Goal: Task Accomplishment & Management: Complete application form

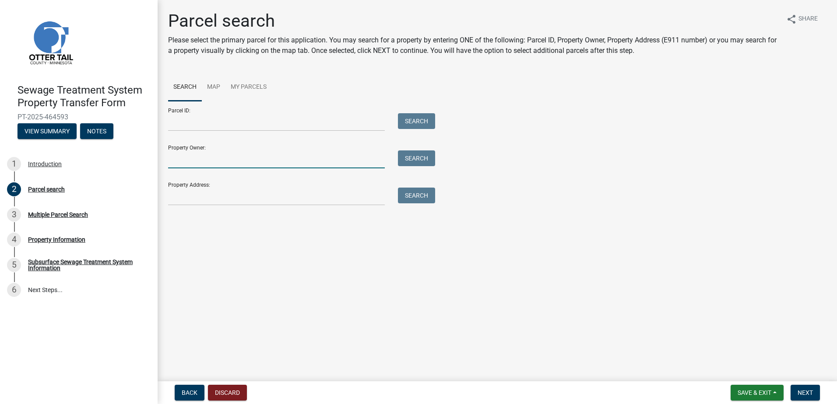
click at [198, 161] on input "Property Owner:" at bounding box center [276, 160] width 217 height 18
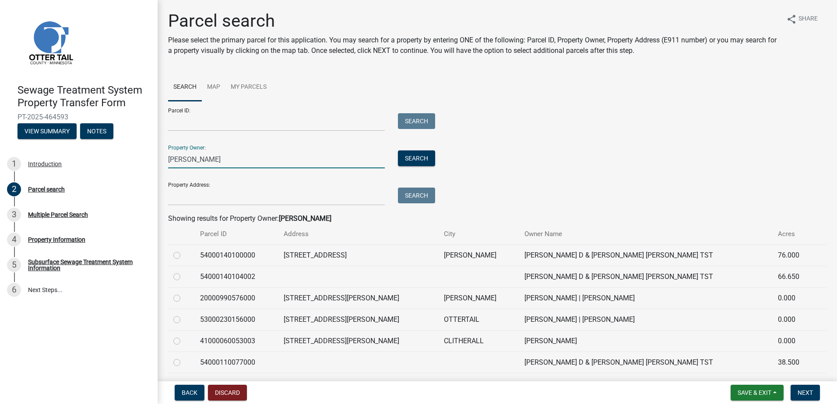
type input "[PERSON_NAME]"
click at [184, 336] on label at bounding box center [184, 336] width 0 height 0
click at [184, 342] on input "radio" at bounding box center [187, 339] width 6 height 6
radio input "true"
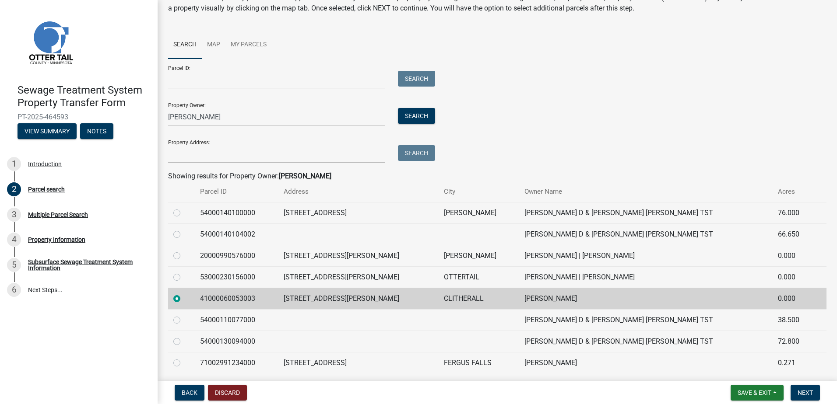
scroll to position [72, 0]
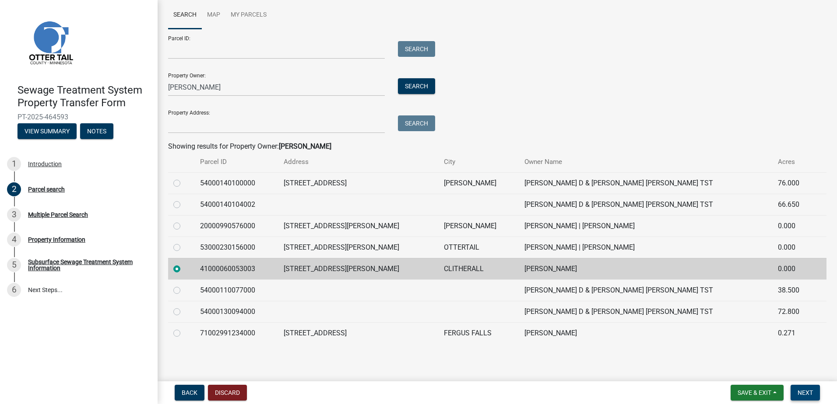
click at [801, 392] on span "Next" at bounding box center [805, 393] width 15 height 7
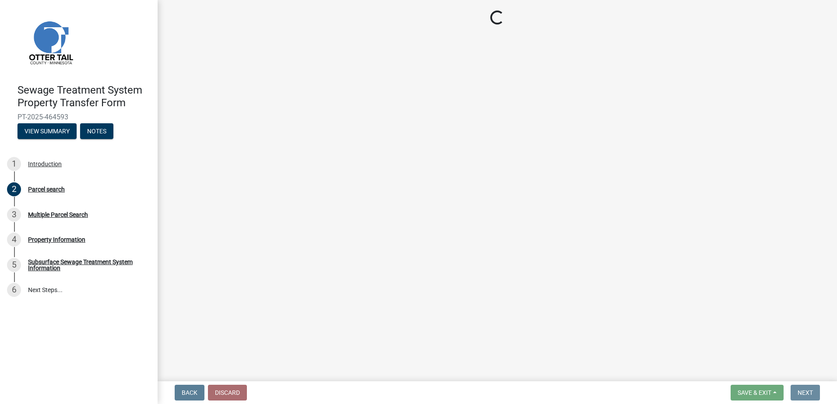
scroll to position [0, 0]
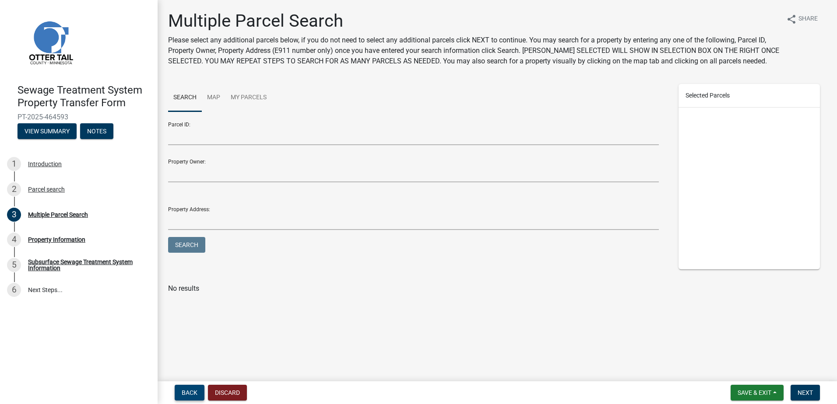
click at [190, 388] on button "Back" at bounding box center [190, 393] width 30 height 16
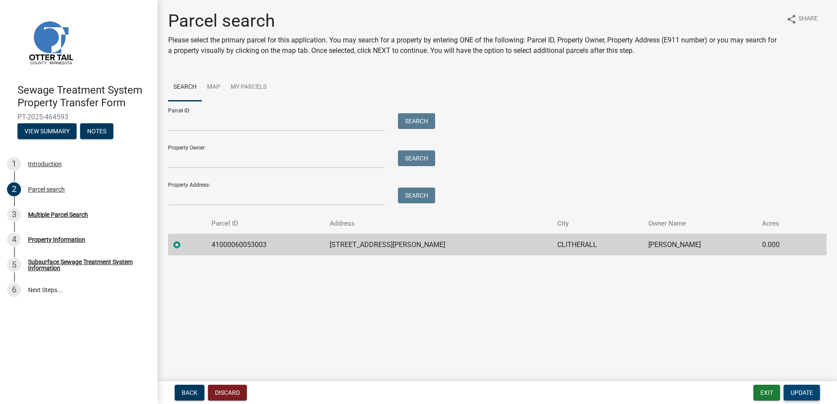
click at [800, 393] on span "Update" at bounding box center [802, 393] width 22 height 7
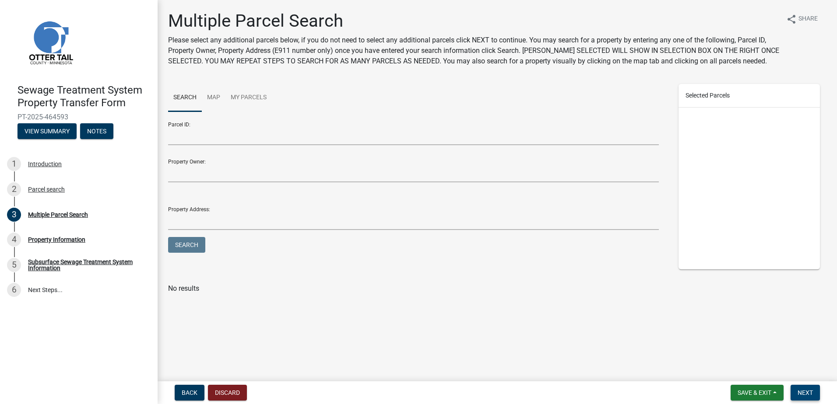
click at [804, 390] on span "Next" at bounding box center [805, 393] width 15 height 7
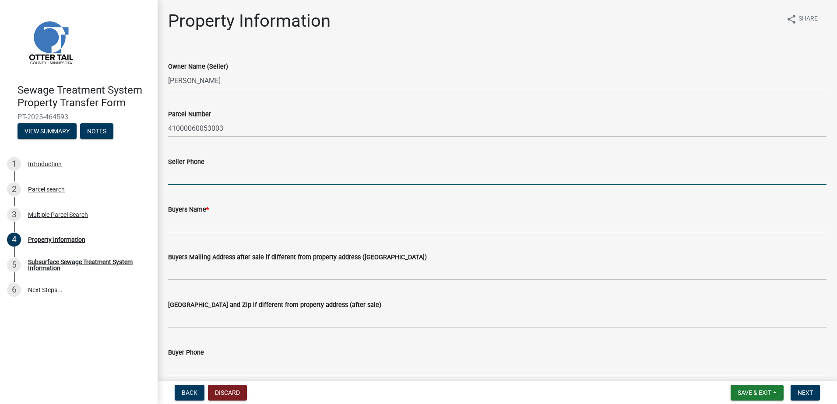
click at [194, 174] on input "Seller Phone" at bounding box center [497, 176] width 658 height 18
type input "2188648048"
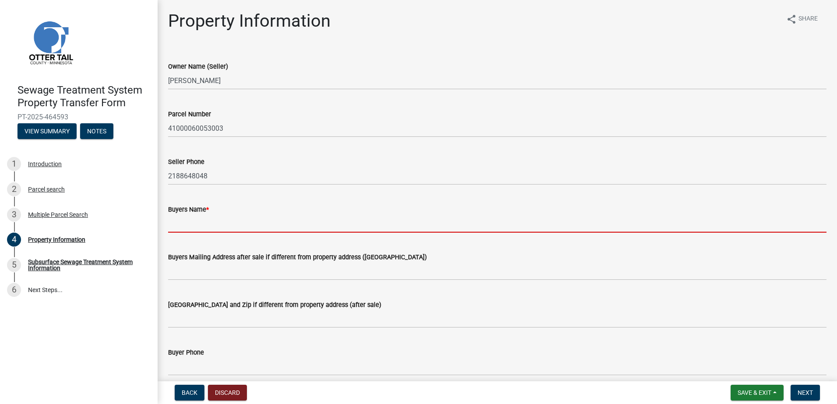
click at [173, 223] on input "Buyers Name *" at bounding box center [497, 224] width 658 height 18
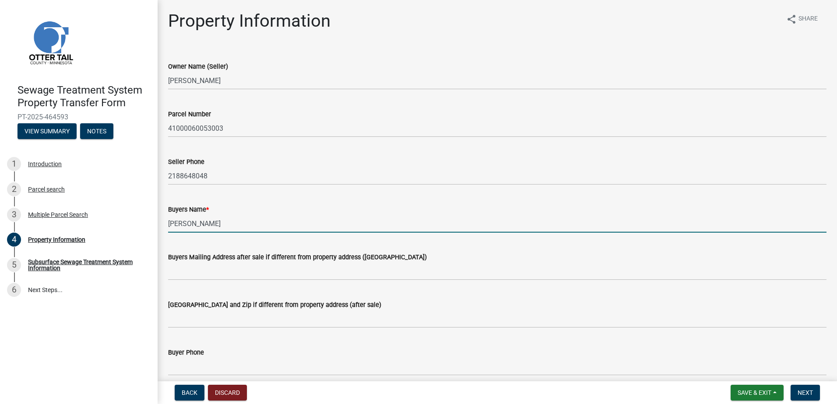
type input "Jill Christensen"
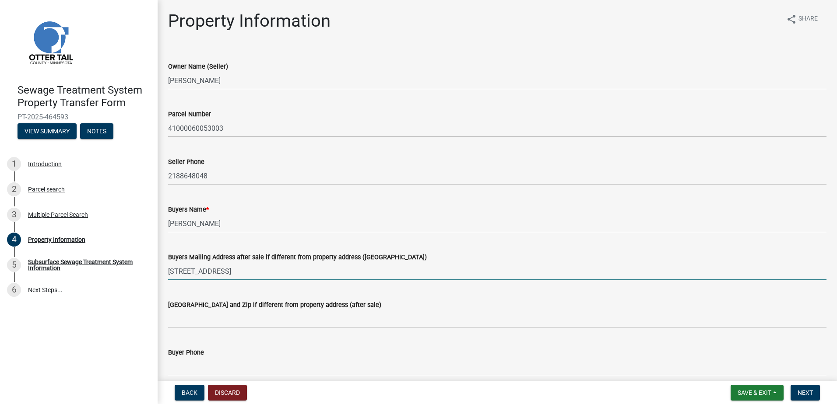
type input "10521 Alamo St NE"
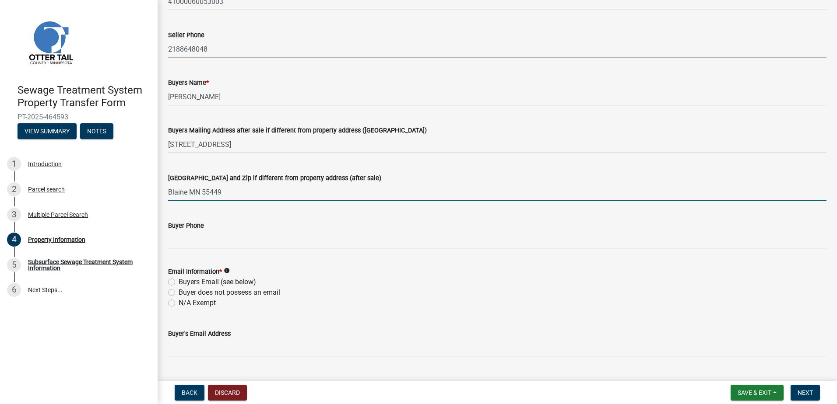
scroll to position [131, 0]
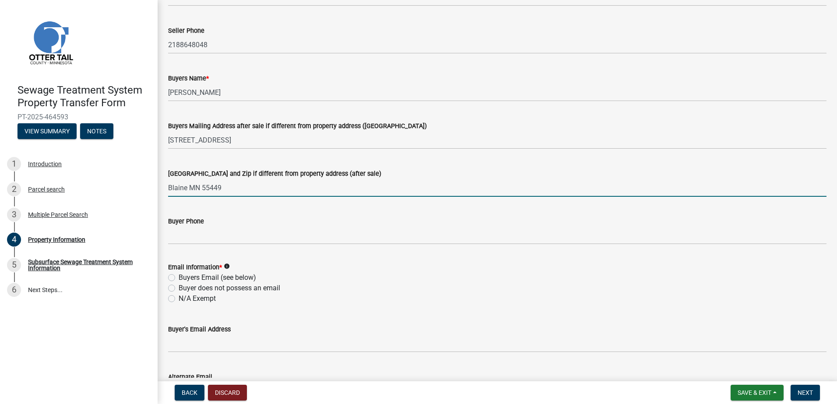
type input "Blaine MN 55449"
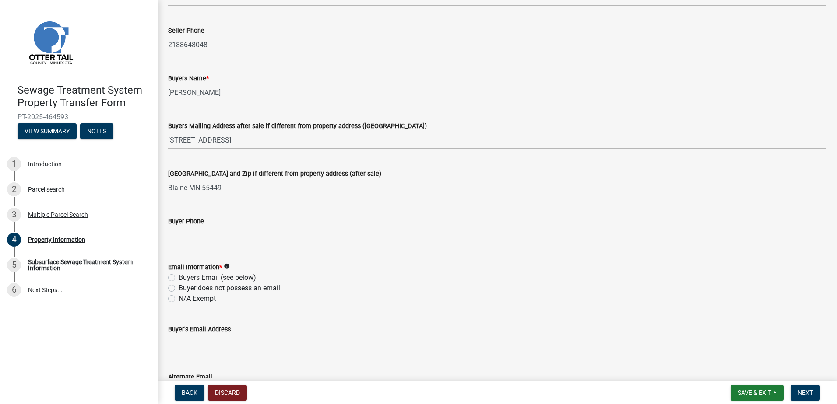
click at [192, 232] on input "Buyer Phone" at bounding box center [497, 236] width 658 height 18
type input "6128395919"
click at [179, 279] on label "Buyers Email (see below)" at bounding box center [217, 278] width 77 height 11
click at [179, 278] on input "Buyers Email (see below)" at bounding box center [182, 276] width 6 height 6
radio input "true"
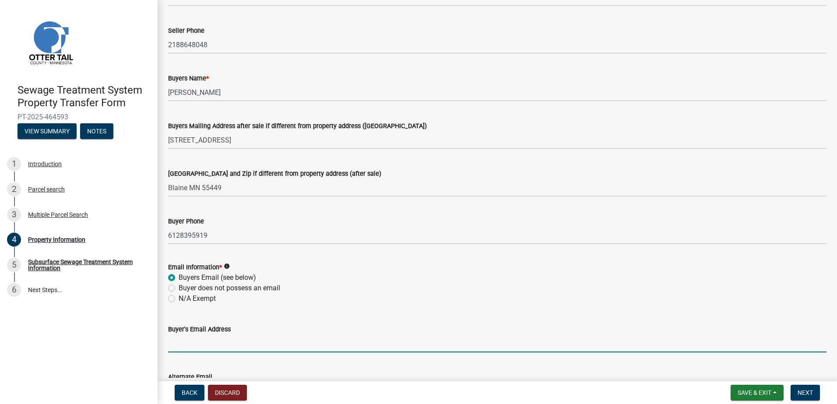
click at [183, 348] on input "Buyer's Email Address" at bounding box center [497, 344] width 658 height 18
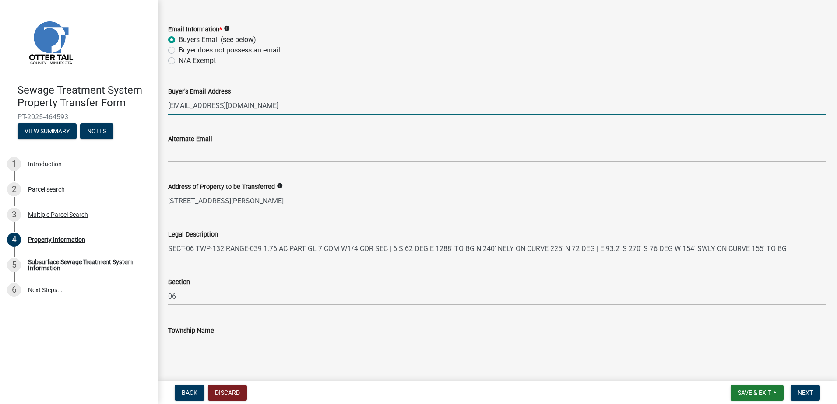
scroll to position [387, 0]
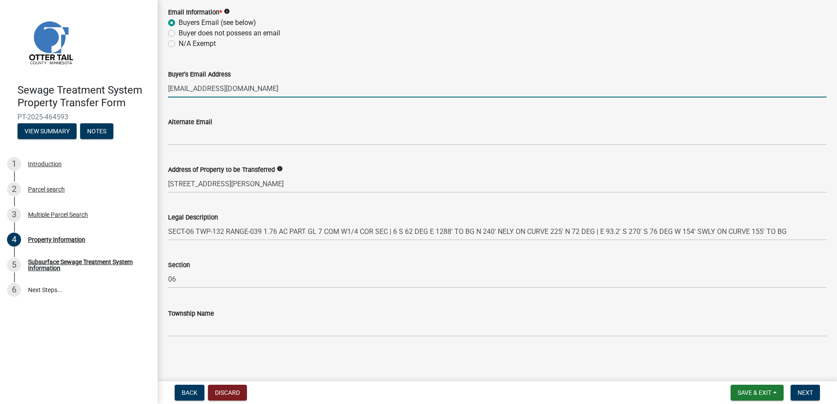
type input "withonebreathcff@gmail.com"
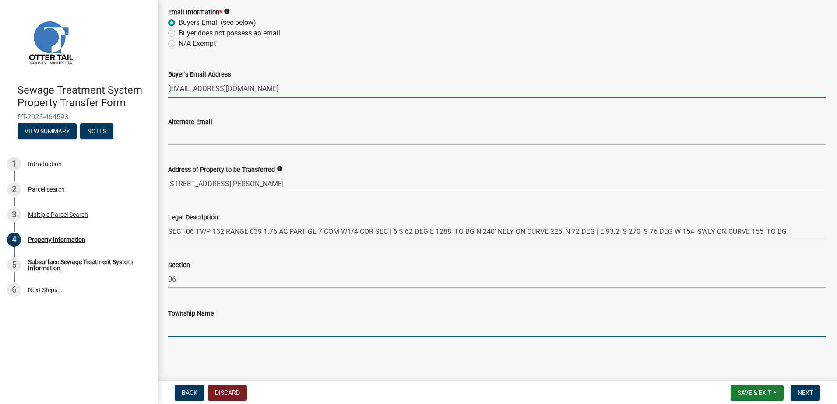
click at [171, 328] on input "Township Name" at bounding box center [497, 328] width 658 height 18
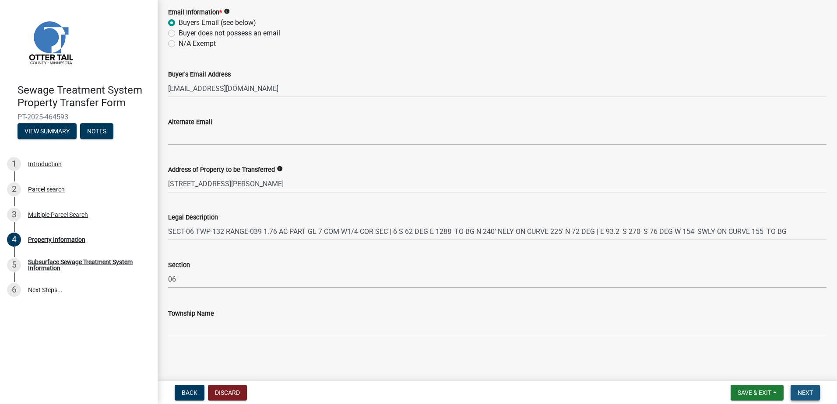
click at [800, 393] on span "Next" at bounding box center [805, 393] width 15 height 7
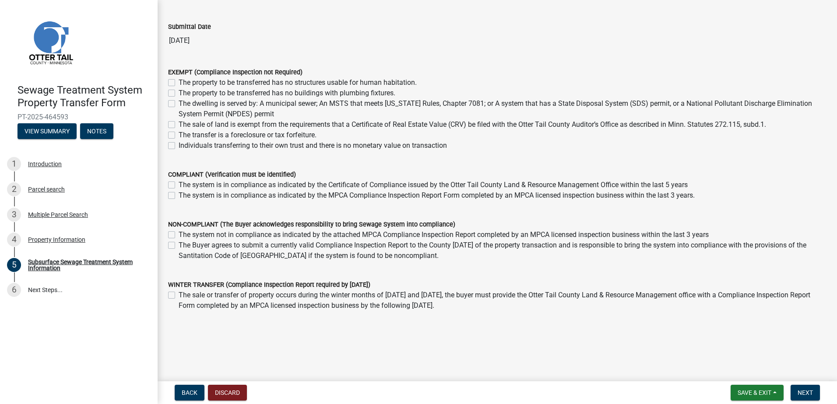
scroll to position [57, 0]
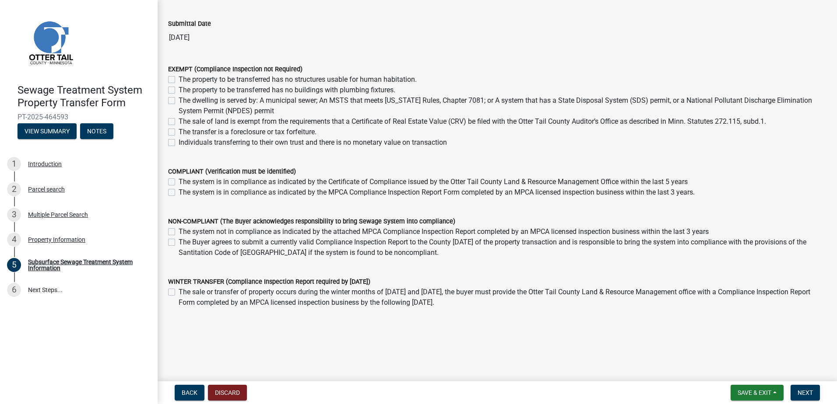
click at [179, 243] on label "The Buyer agrees to submit a currently valid Compliance Inspection Report to th…" at bounding box center [503, 247] width 648 height 21
click at [179, 243] on input "The Buyer agrees to submit a currently valid Compliance Inspection Report to th…" at bounding box center [182, 240] width 6 height 6
checkbox input "true"
checkbox input "false"
checkbox input "true"
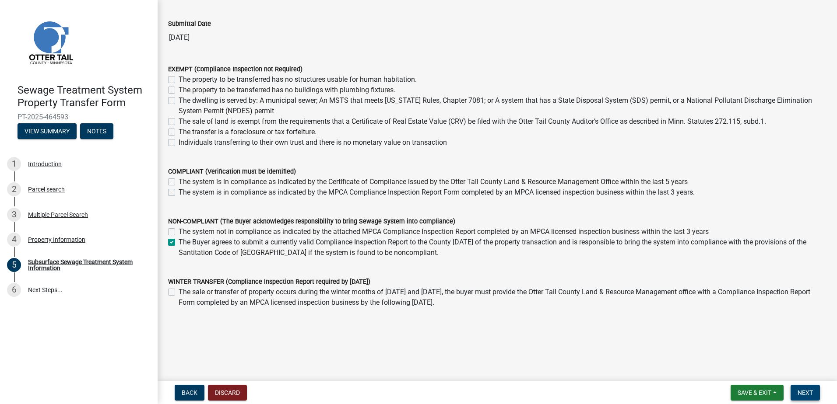
click at [807, 392] on span "Next" at bounding box center [805, 393] width 15 height 7
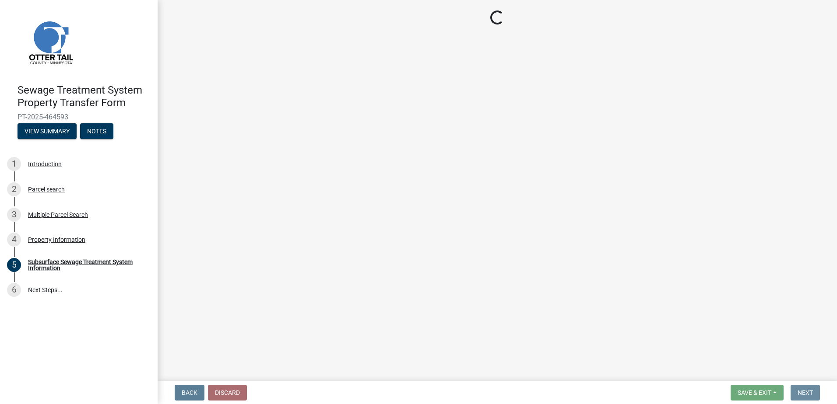
scroll to position [0, 0]
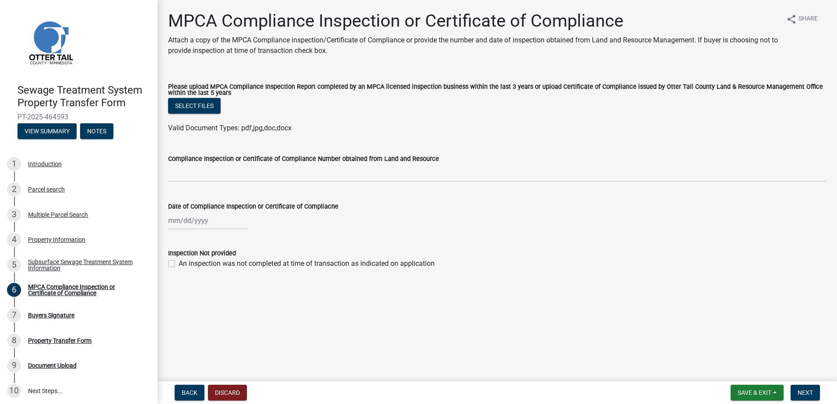
click at [179, 264] on label "An inspection was not completed at time of transaction as indicated on applicat…" at bounding box center [307, 264] width 256 height 11
click at [179, 264] on input "An inspection was not completed at time of transaction as indicated on applicat…" at bounding box center [182, 262] width 6 height 6
checkbox input "true"
click at [807, 395] on span "Next" at bounding box center [805, 393] width 15 height 7
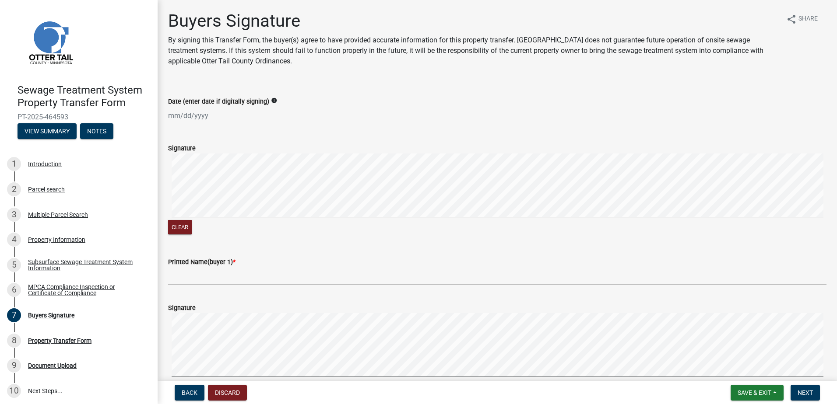
click at [170, 117] on div at bounding box center [208, 116] width 80 height 18
select select "8"
select select "2025"
click at [232, 190] on div "15" at bounding box center [233, 190] width 14 height 14
type input "08/15/2025"
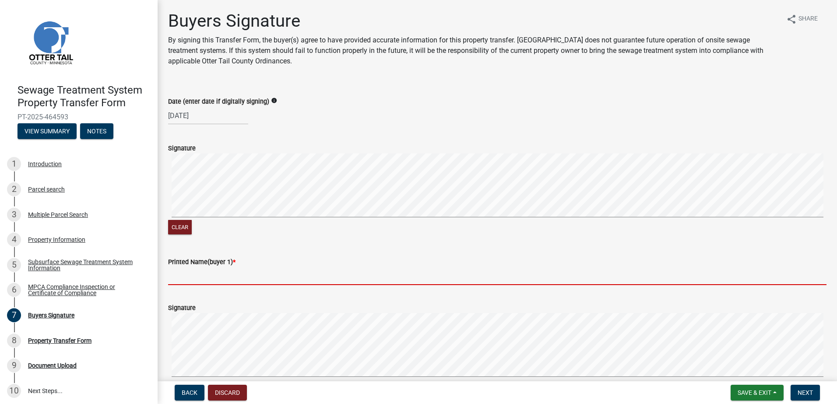
click at [175, 277] on input "Printed Name(buyer 1) *" at bounding box center [497, 276] width 658 height 18
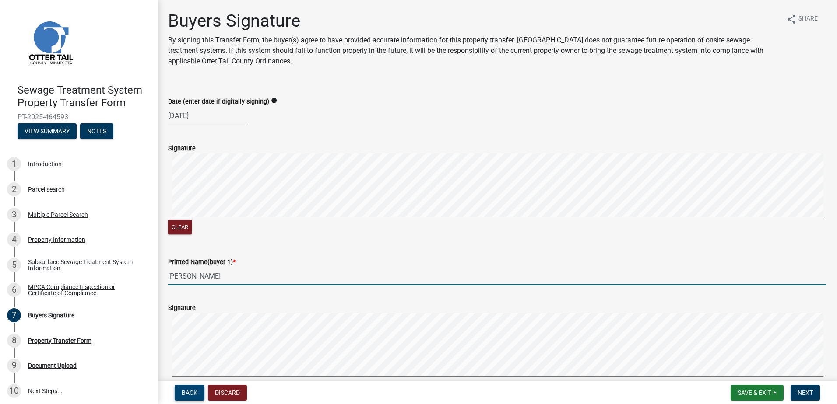
type input "Jill Christensen"
click at [193, 388] on button "Back" at bounding box center [190, 393] width 30 height 16
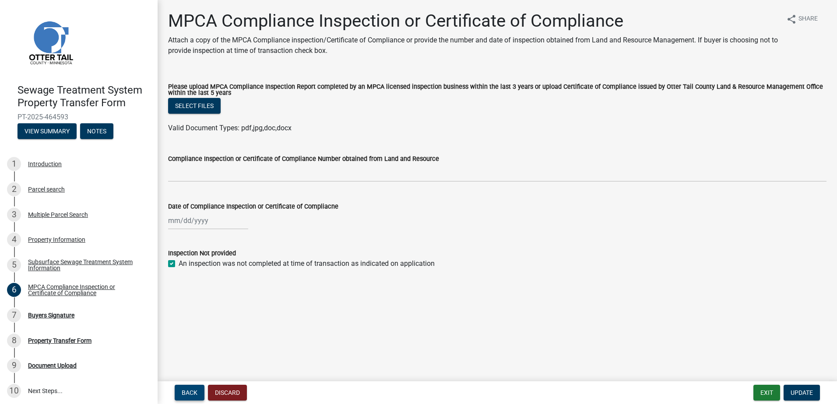
click at [193, 390] on span "Back" at bounding box center [190, 393] width 16 height 7
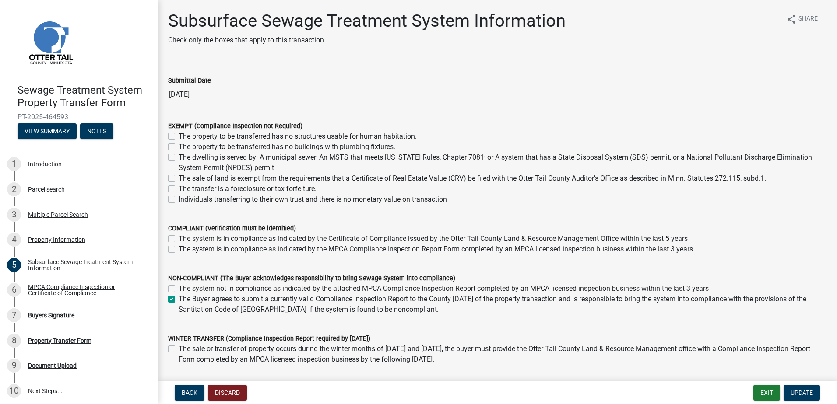
click at [179, 198] on label "Individuals transferring to their own trust and there is no monetary value on t…" at bounding box center [313, 199] width 268 height 11
click at [179, 198] on input "Individuals transferring to their own trust and there is no monetary value on t…" at bounding box center [182, 197] width 6 height 6
checkbox input "true"
checkbox input "false"
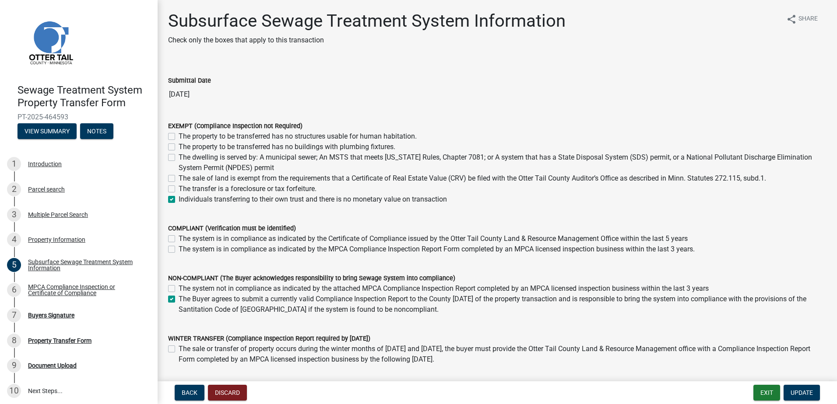
checkbox input "false"
checkbox input "true"
click at [179, 298] on label "The Buyer agrees to submit a currently valid Compliance Inspection Report to th…" at bounding box center [503, 304] width 648 height 21
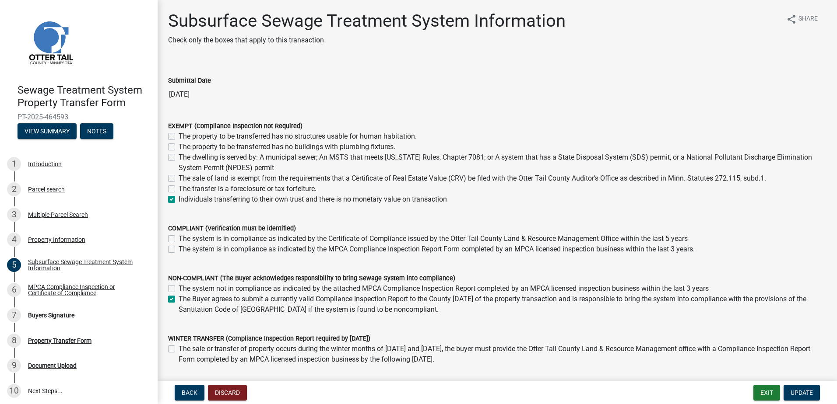
click at [179, 298] on input "The Buyer agrees to submit a currently valid Compliance Inspection Report to th…" at bounding box center [182, 297] width 6 height 6
checkbox input "false"
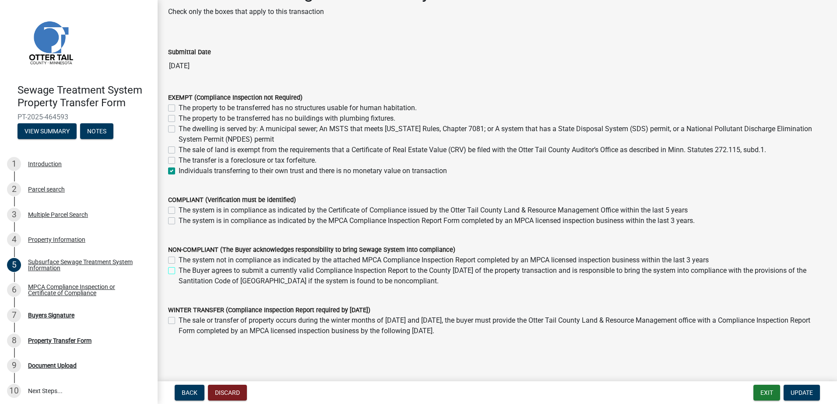
scroll to position [57, 0]
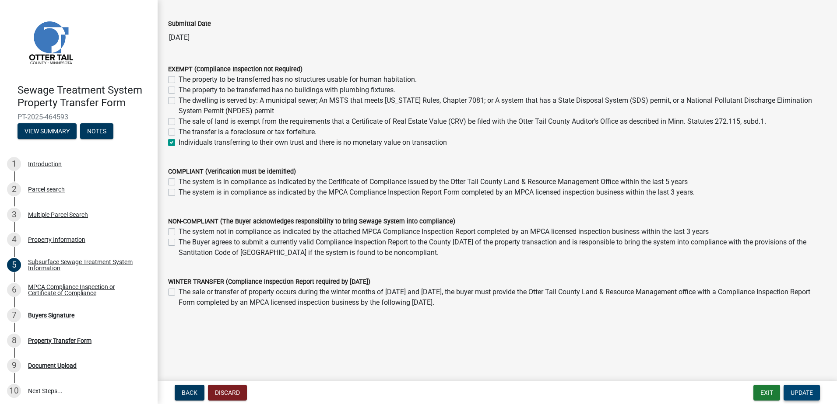
click at [793, 394] on span "Update" at bounding box center [802, 393] width 22 height 7
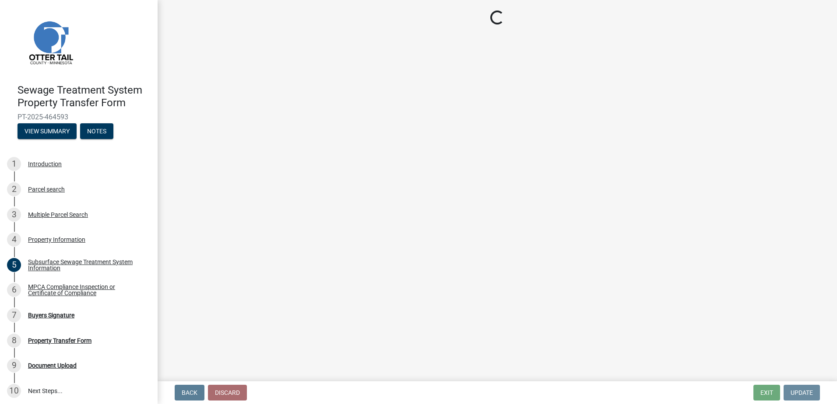
scroll to position [0, 0]
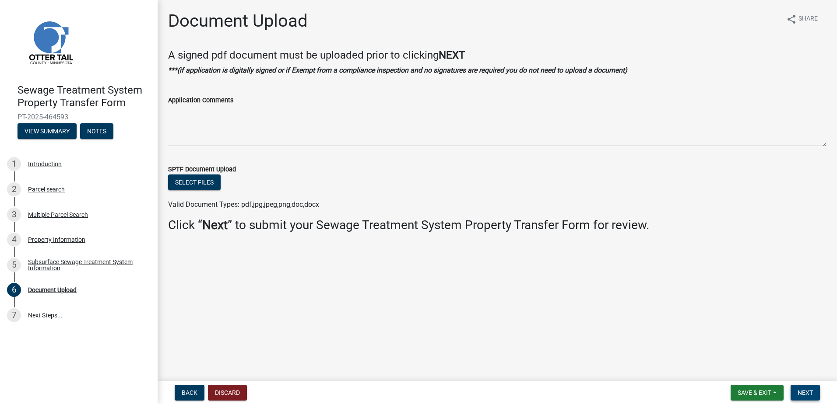
click at [804, 390] on span "Next" at bounding box center [805, 393] width 15 height 7
